Goal: Transaction & Acquisition: Purchase product/service

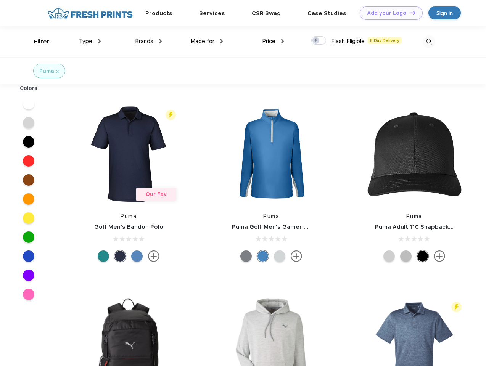
scroll to position [0, 0]
click at [388, 13] on link "Add your Logo Design Tool" at bounding box center [390, 12] width 63 height 13
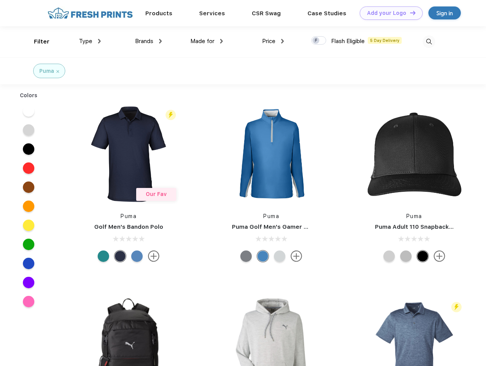
click at [0, 0] on div "Design Tool" at bounding box center [0, 0] width 0 height 0
click at [409, 13] on link "Add your Logo Design Tool" at bounding box center [390, 12] width 63 height 13
click at [37, 42] on div "Filter" at bounding box center [42, 41] width 16 height 9
click at [90, 41] on span "Type" at bounding box center [85, 41] width 13 height 7
click at [148, 41] on span "Brands" at bounding box center [144, 41] width 18 height 7
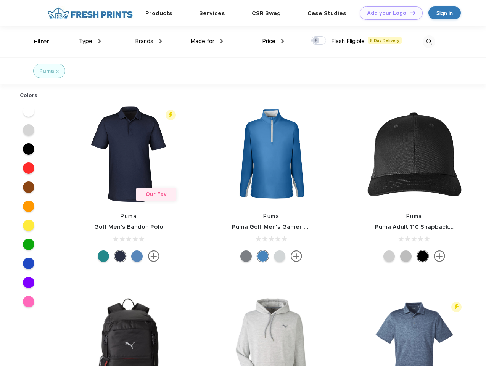
click at [207, 41] on span "Made for" at bounding box center [202, 41] width 24 height 7
click at [273, 41] on span "Price" at bounding box center [268, 41] width 13 height 7
click at [319, 41] on div at bounding box center [318, 40] width 15 height 8
click at [316, 41] on input "checkbox" at bounding box center [313, 38] width 5 height 5
click at [428, 42] on img at bounding box center [428, 41] width 13 height 13
